Goal: Task Accomplishment & Management: Manage account settings

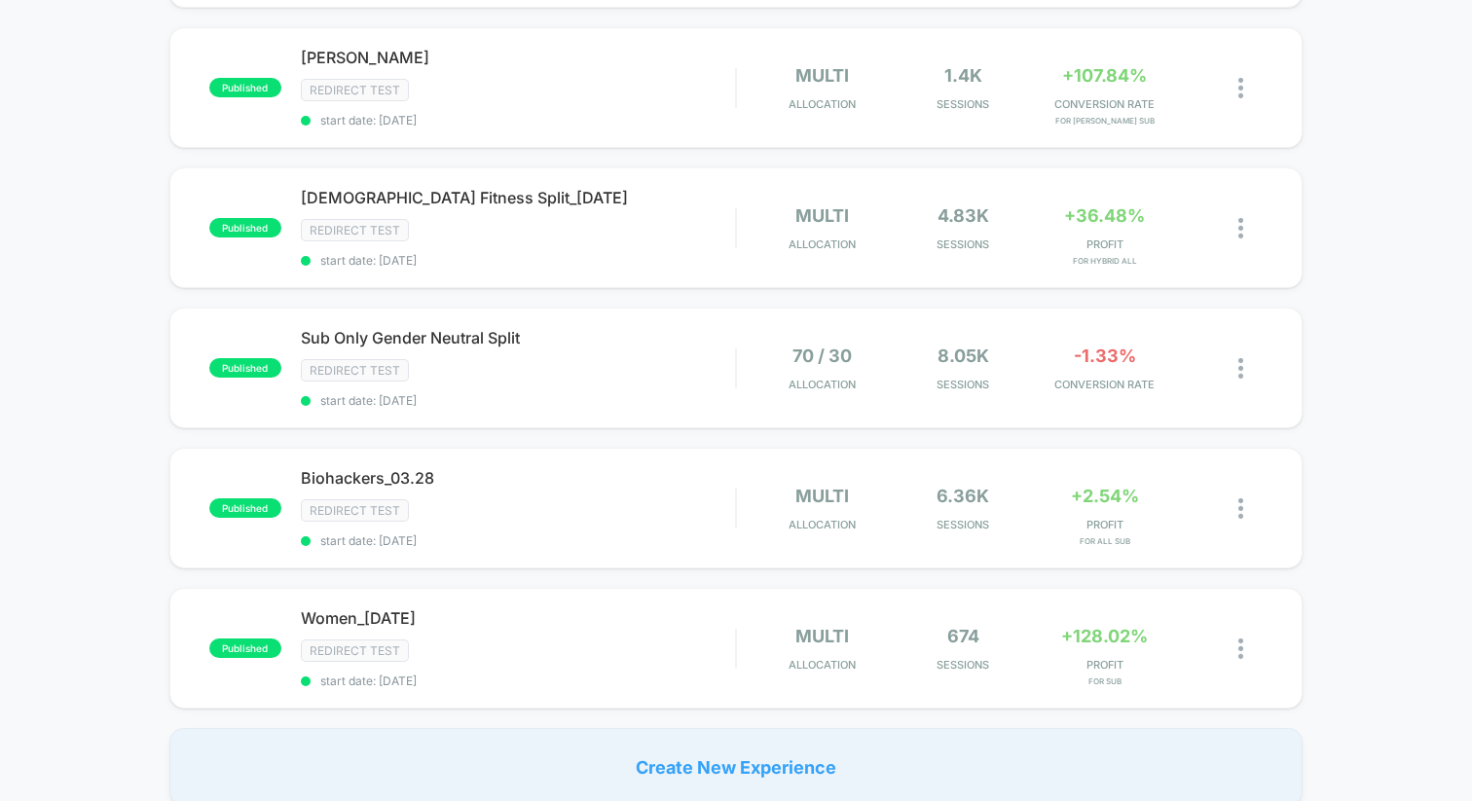
scroll to position [1222, 0]
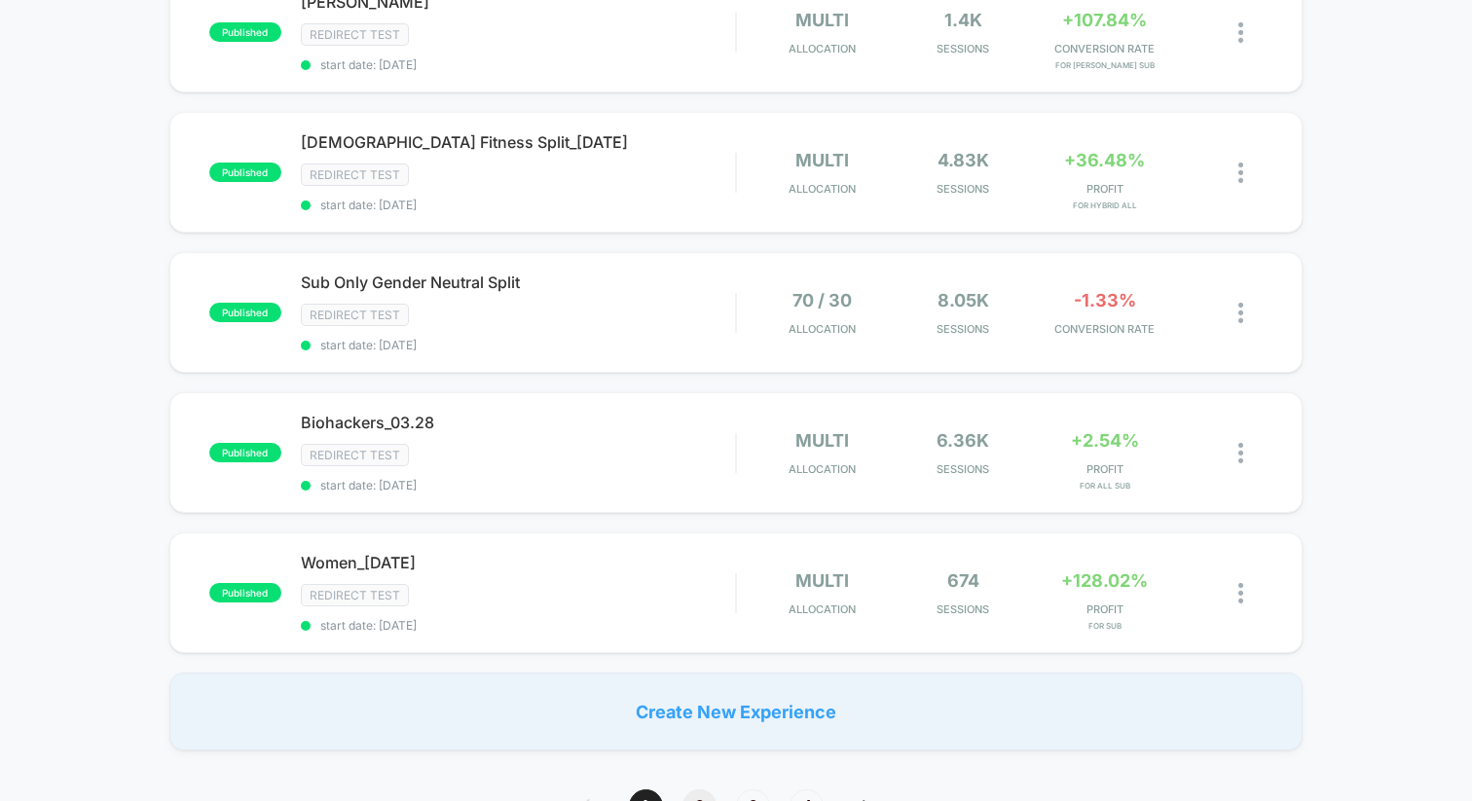
click at [703, 795] on span "2" at bounding box center [700, 807] width 34 height 34
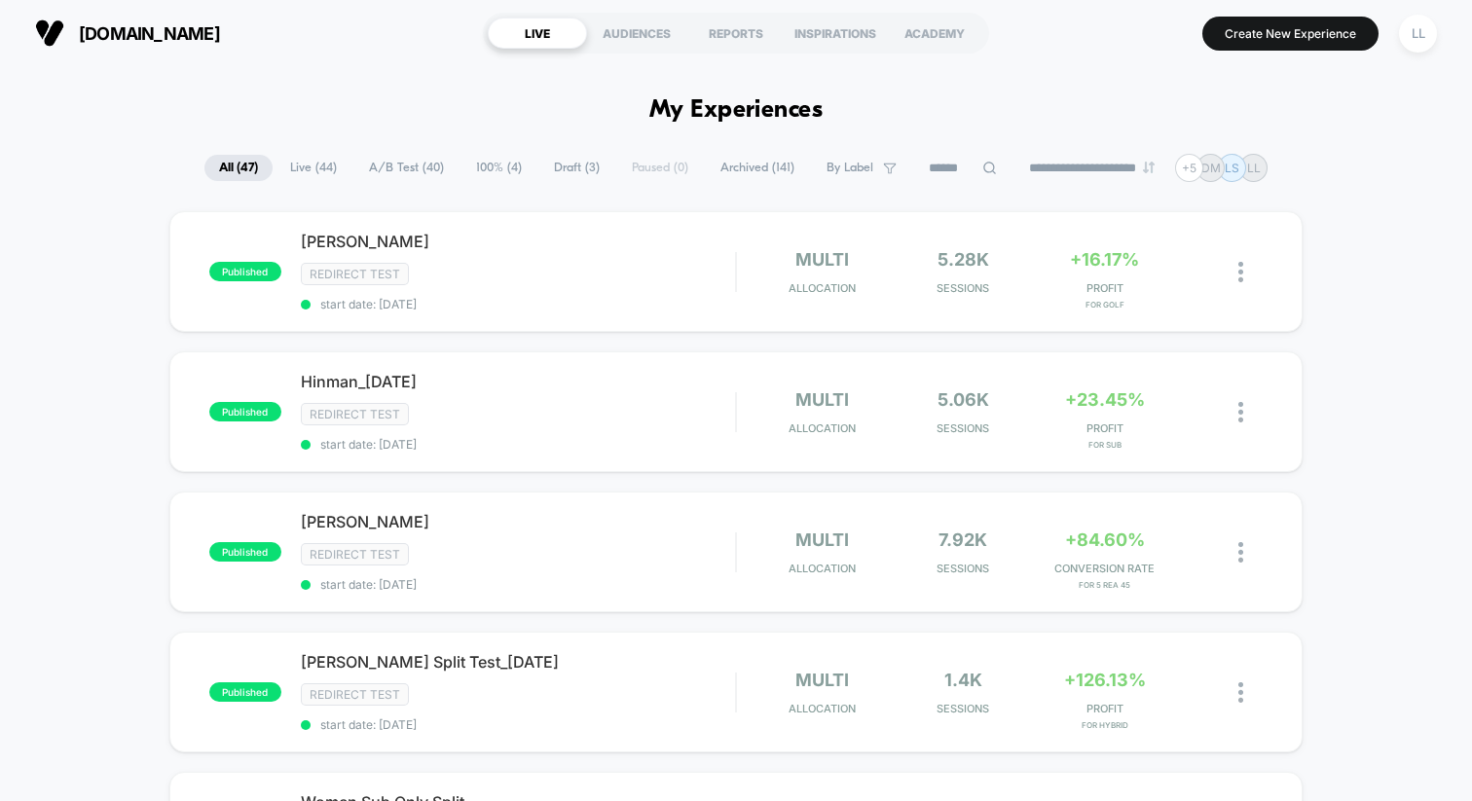
scroll to position [32, 0]
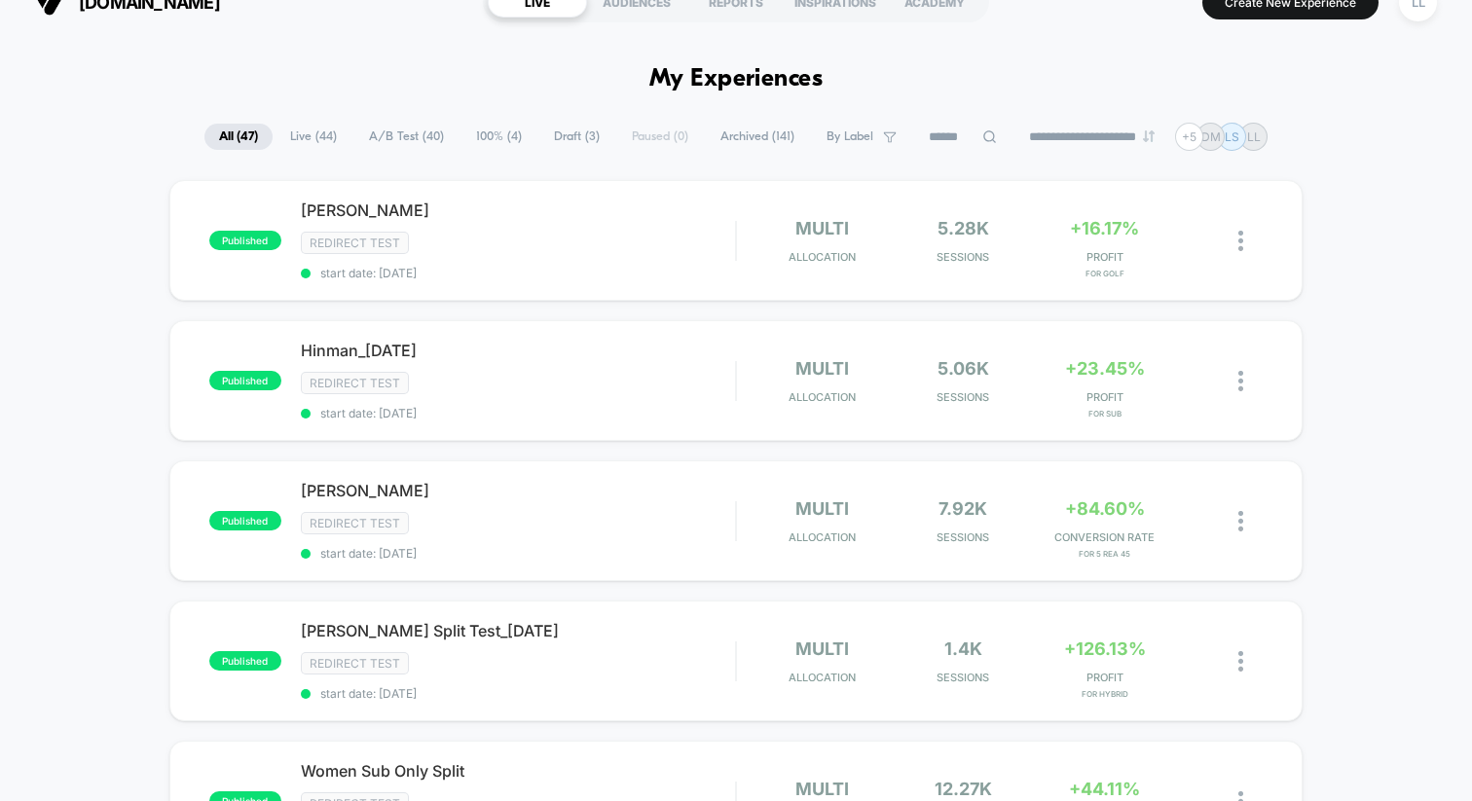
drag, startPoint x: 630, startPoint y: 58, endPoint x: 879, endPoint y: 93, distance: 251.8
drag, startPoint x: 822, startPoint y: 80, endPoint x: 523, endPoint y: 37, distance: 302.0
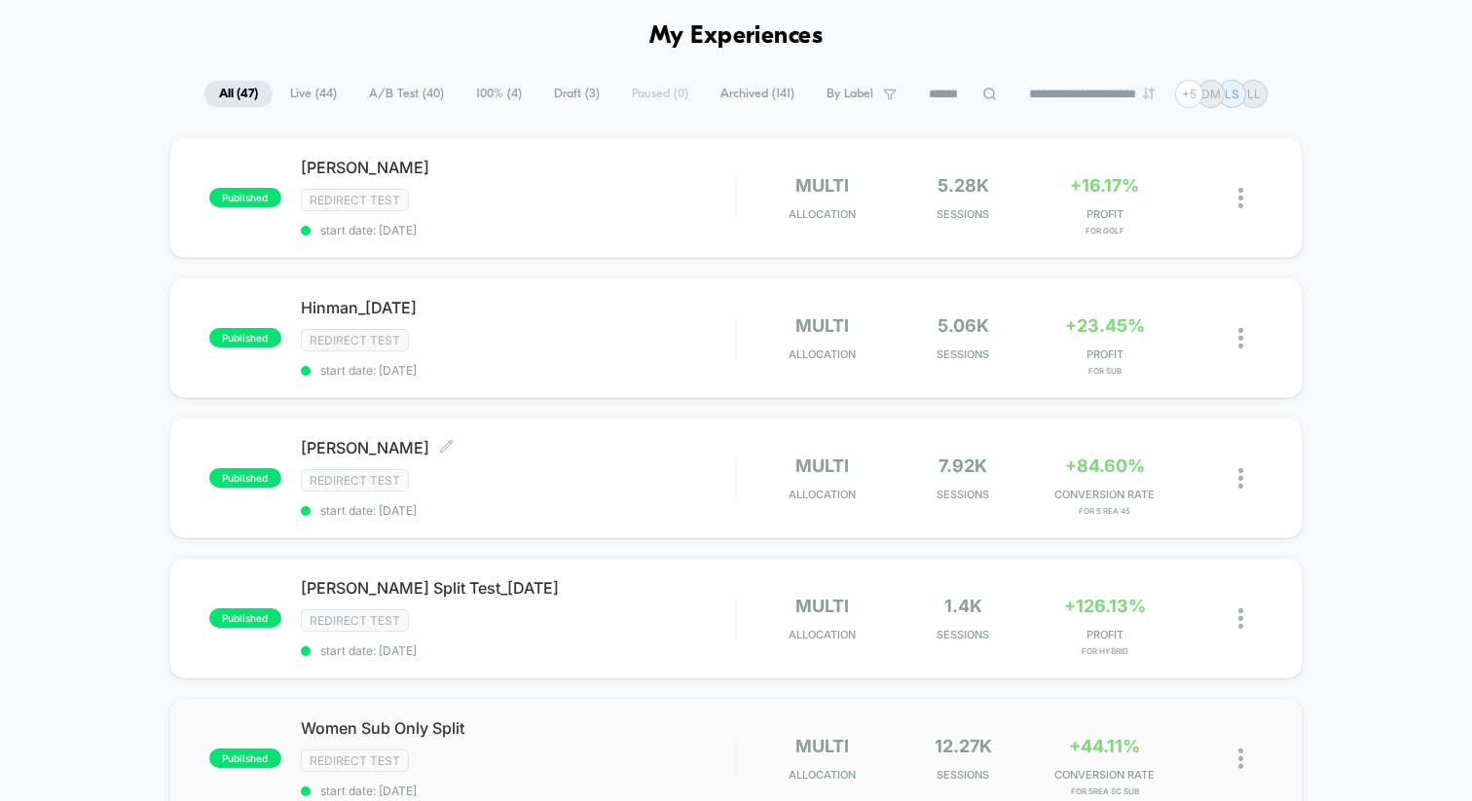
scroll to position [72, 0]
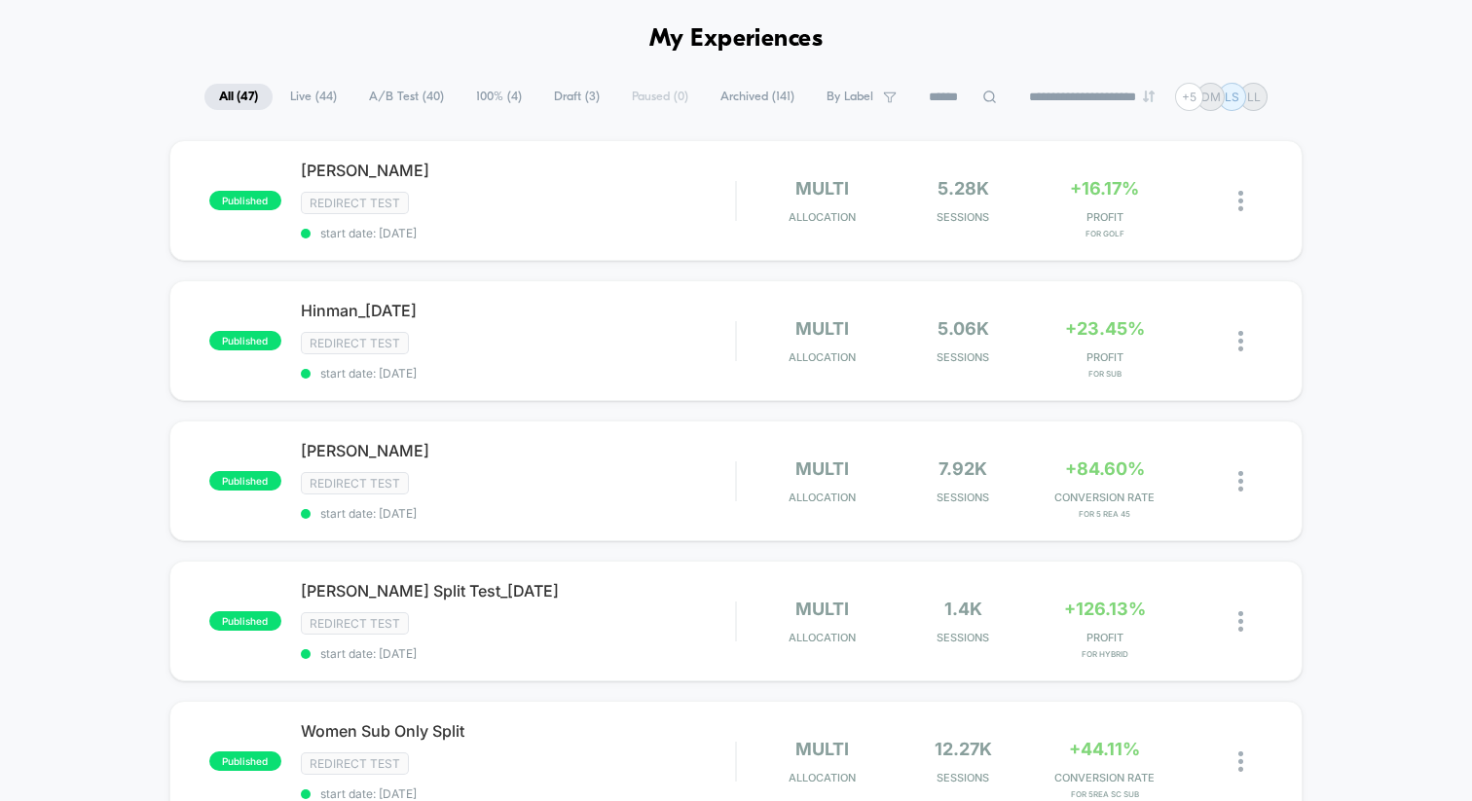
click at [299, 91] on span "Live ( 44 )" at bounding box center [314, 97] width 76 height 26
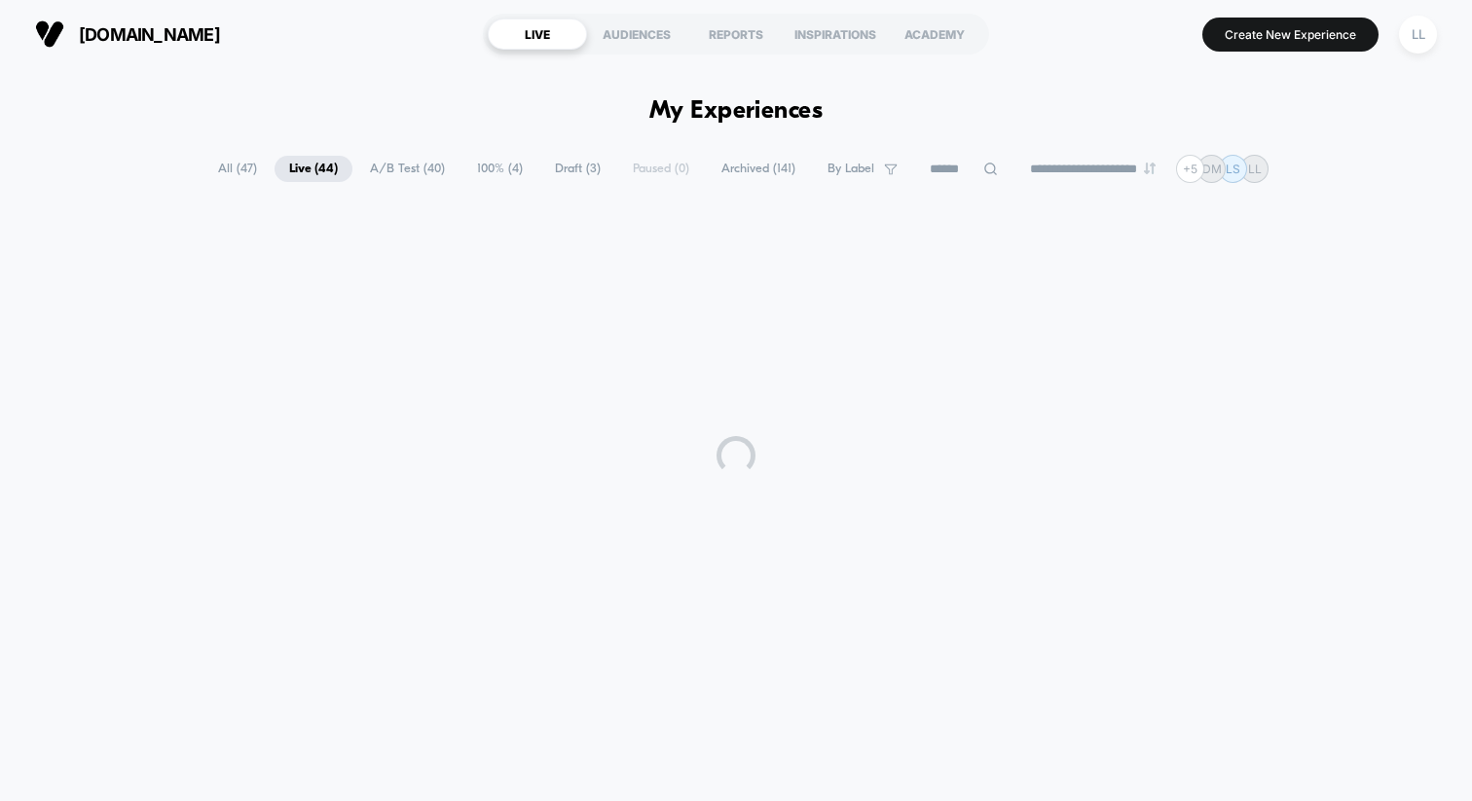
scroll to position [0, 0]
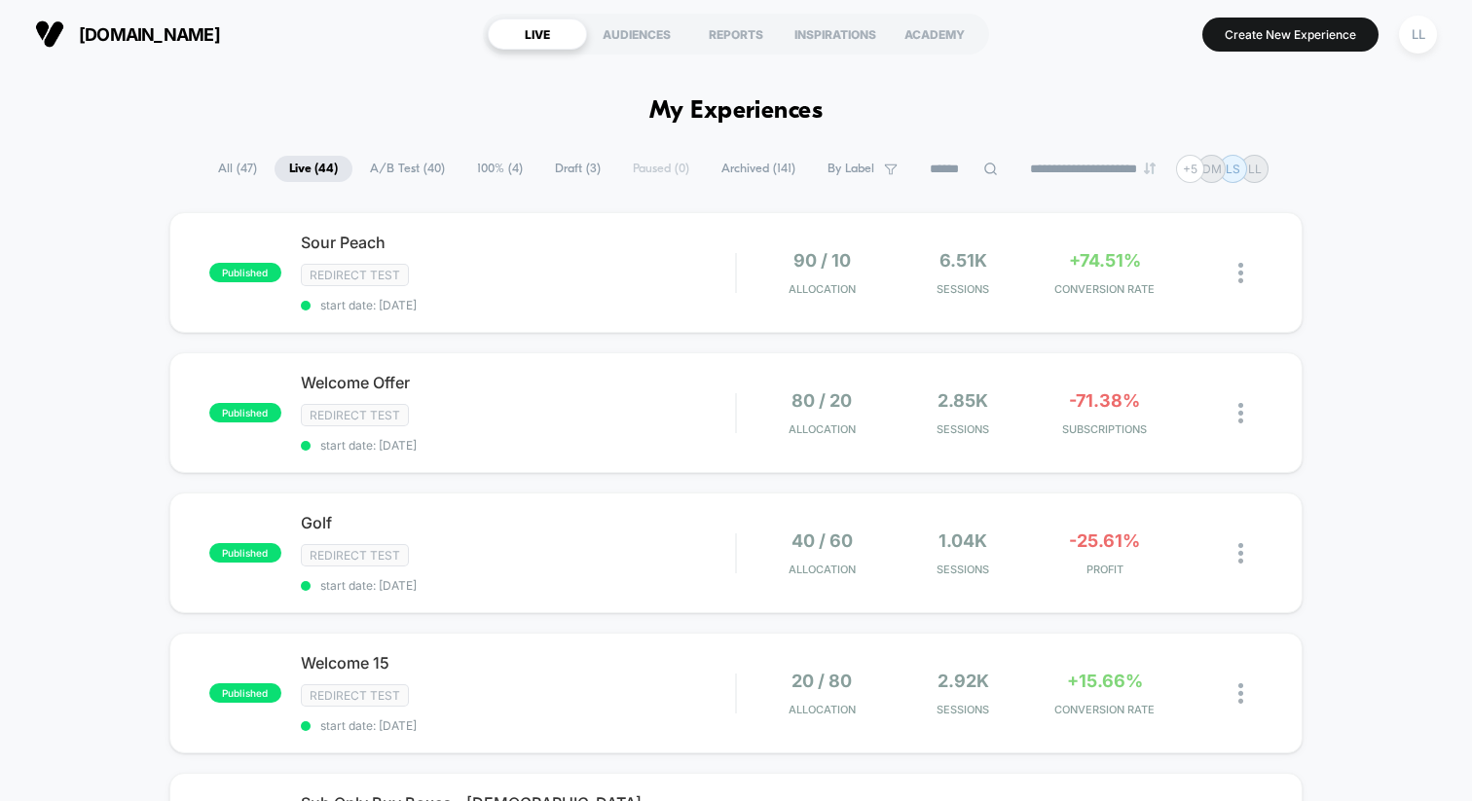
click at [962, 169] on input at bounding box center [963, 169] width 97 height 23
click at [1012, 167] on input at bounding box center [964, 169] width 195 height 23
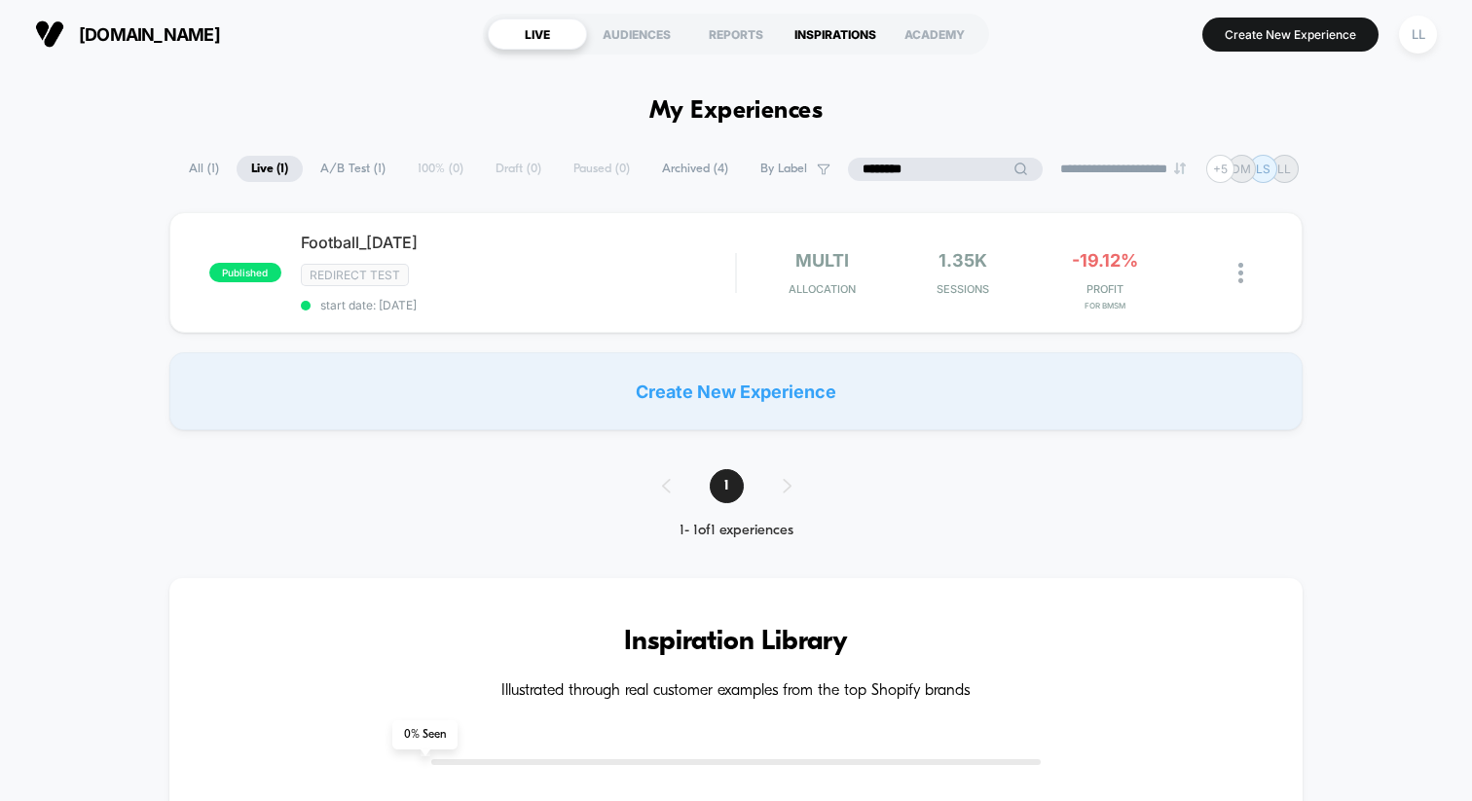
type input "********"
